Goal: Find contact information: Find contact information

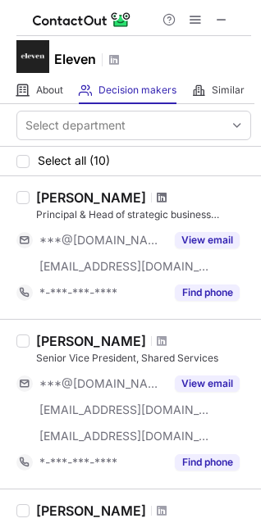
click at [157, 197] on span at bounding box center [162, 197] width 10 height 13
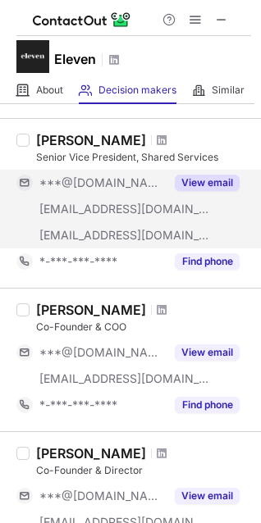
scroll to position [246, 0]
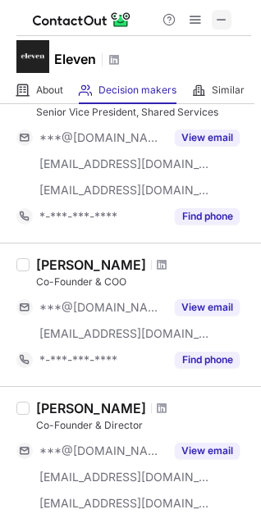
click at [219, 20] on span at bounding box center [221, 19] width 13 height 13
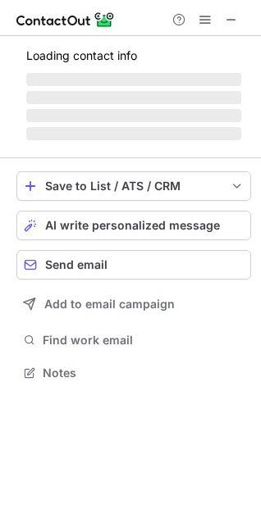
scroll to position [398, 261]
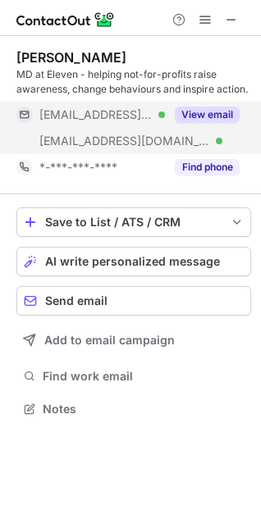
click at [216, 110] on button "View email" at bounding box center [207, 115] width 65 height 16
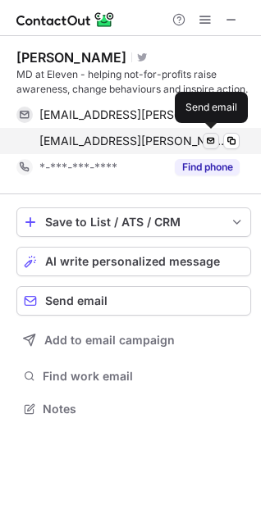
click at [210, 147] on span at bounding box center [210, 140] width 13 height 13
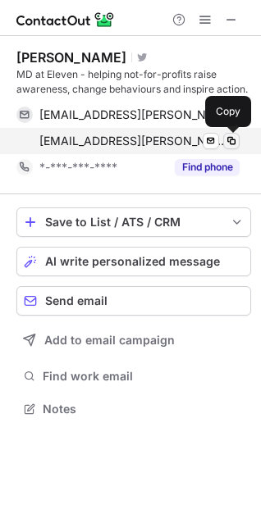
click at [234, 142] on span at bounding box center [231, 140] width 13 height 13
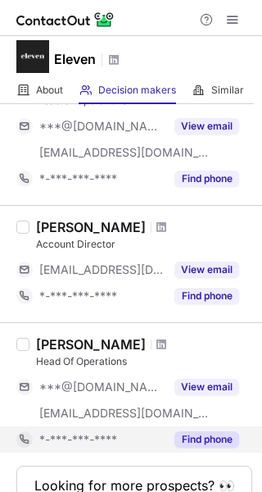
scroll to position [82, 0]
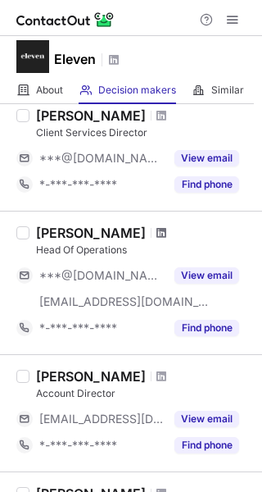
click at [157, 232] on span at bounding box center [162, 232] width 10 height 13
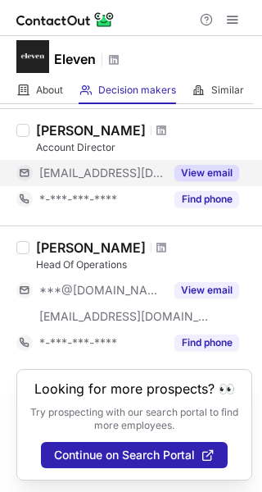
scroll to position [330, 0]
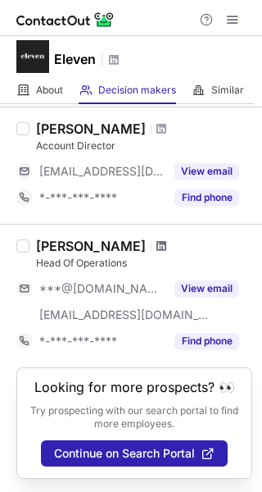
click at [166, 239] on span at bounding box center [162, 245] width 10 height 13
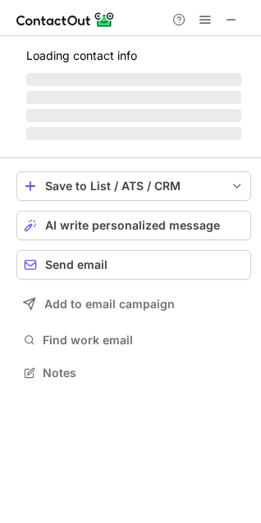
scroll to position [371, 261]
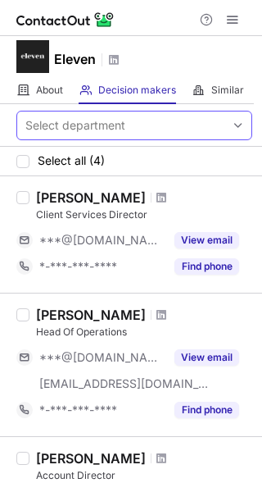
click at [141, 127] on div "Select department" at bounding box center [121, 125] width 208 height 26
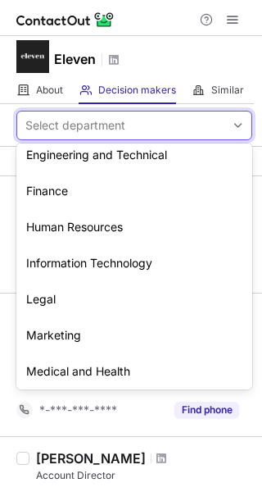
scroll to position [121, 0]
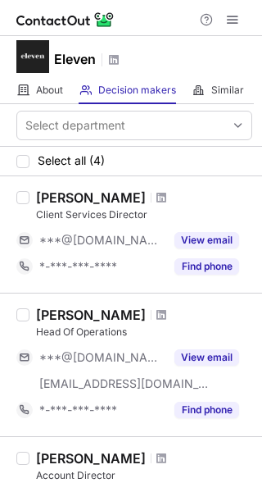
click at [162, 449] on div "Liz Ostrowski Account Director ***@elevenelectricalinstallations.com View email…" at bounding box center [131, 494] width 262 height 117
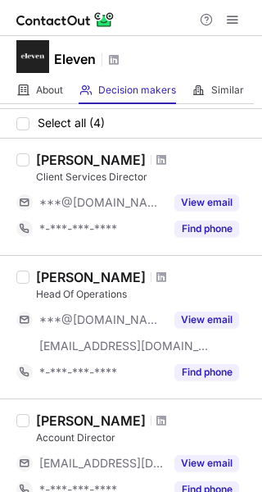
scroll to position [0, 0]
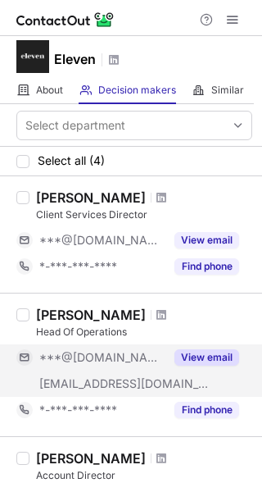
click at [209, 362] on button "View email" at bounding box center [207, 357] width 65 height 16
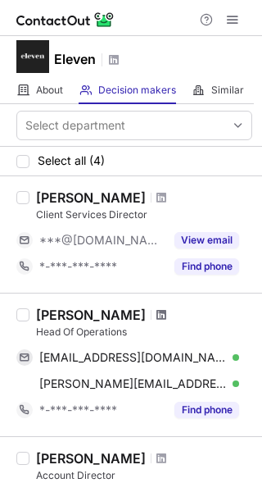
click at [157, 312] on span at bounding box center [162, 314] width 10 height 13
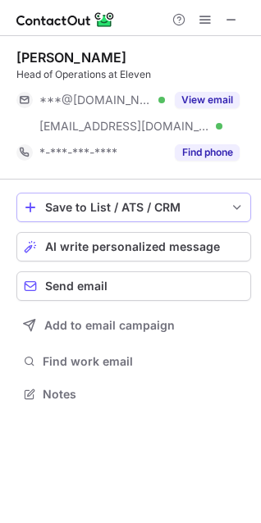
scroll to position [398, 261]
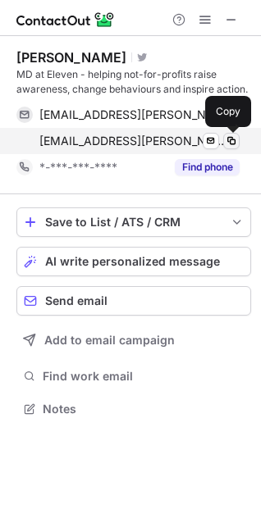
click at [231, 146] on span at bounding box center [231, 140] width 13 height 13
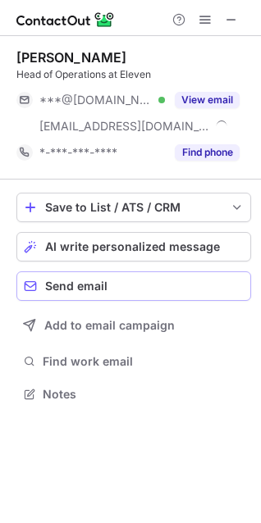
scroll to position [383, 261]
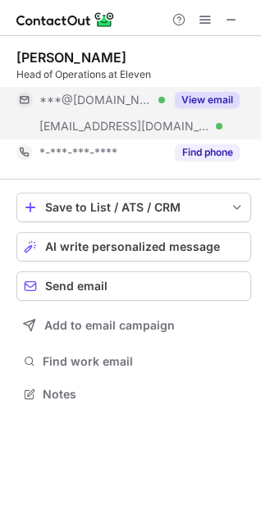
click at [194, 98] on button "View email" at bounding box center [207, 100] width 65 height 16
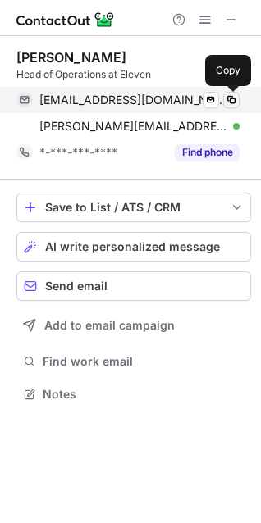
click at [231, 94] on span at bounding box center [231, 99] width 13 height 13
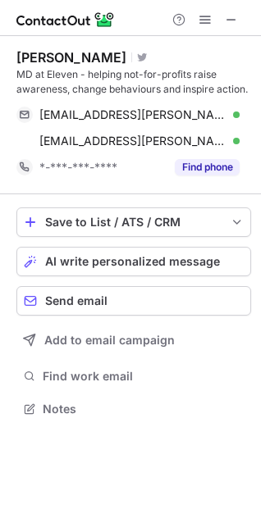
scroll to position [398, 261]
click at [226, 15] on span at bounding box center [231, 19] width 13 height 13
click at [236, 18] on span at bounding box center [231, 19] width 13 height 13
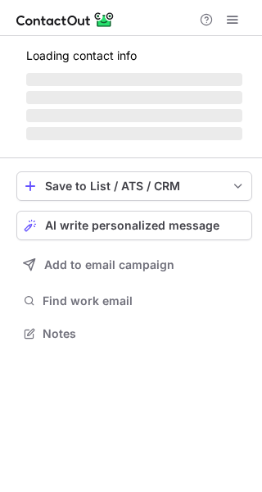
scroll to position [344, 262]
